Goal: Find specific fact: Find specific fact

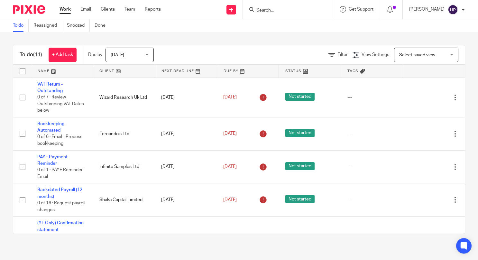
click at [279, 11] on input "Search" at bounding box center [285, 11] width 58 height 6
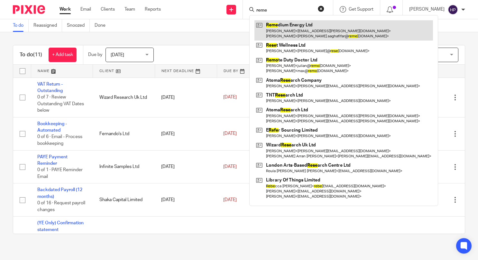
type input "reme"
click at [304, 23] on link at bounding box center [344, 30] width 179 height 20
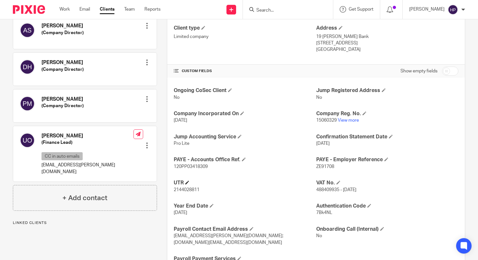
scroll to position [193, 0]
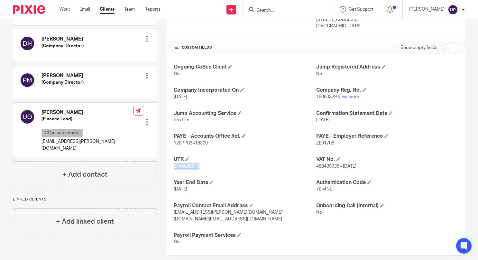
drag, startPoint x: 199, startPoint y: 167, endPoint x: 170, endPoint y: 167, distance: 28.7
click at [170, 167] on div "Ongoing CoSec Client No Jump Registered Address No Company Incorporated On [DAT…" at bounding box center [316, 154] width 298 height 201
copy span "2144028811"
